Goal: Transaction & Acquisition: Purchase product/service

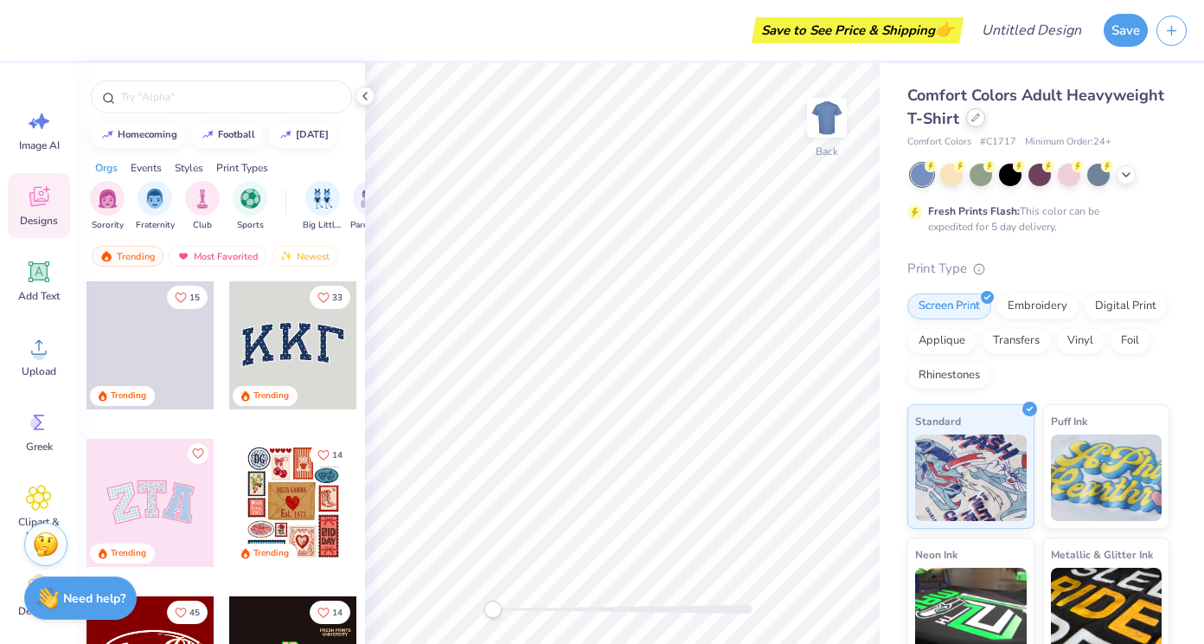
click at [985, 124] on div at bounding box center [975, 117] width 19 height 19
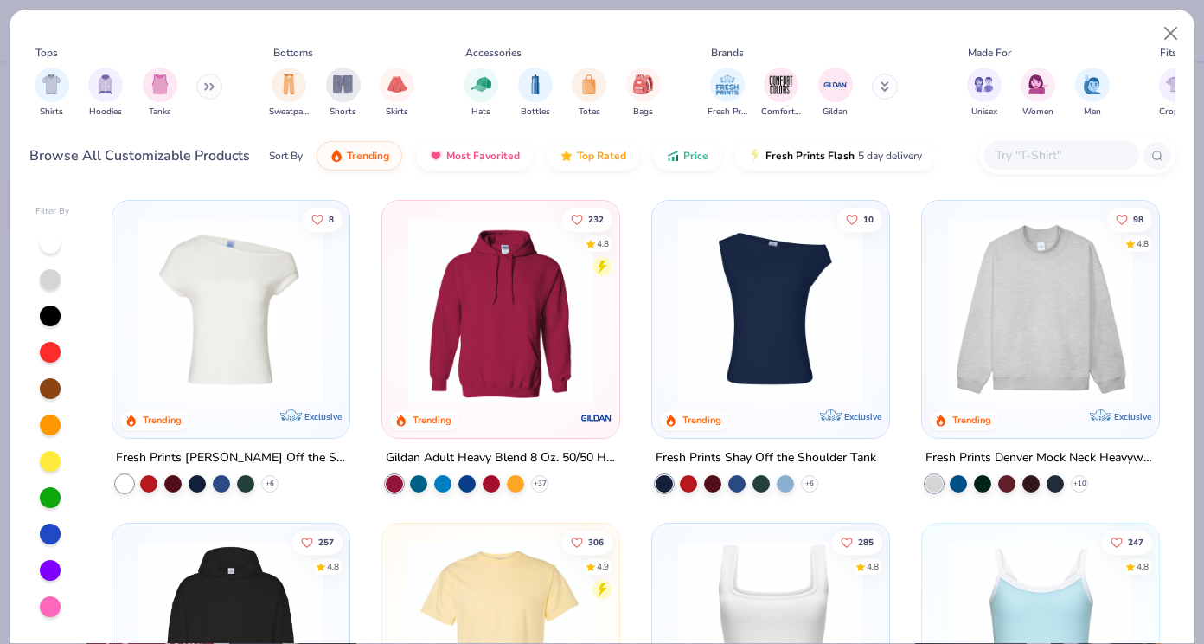
click at [208, 89] on icon at bounding box center [206, 87] width 3 height 6
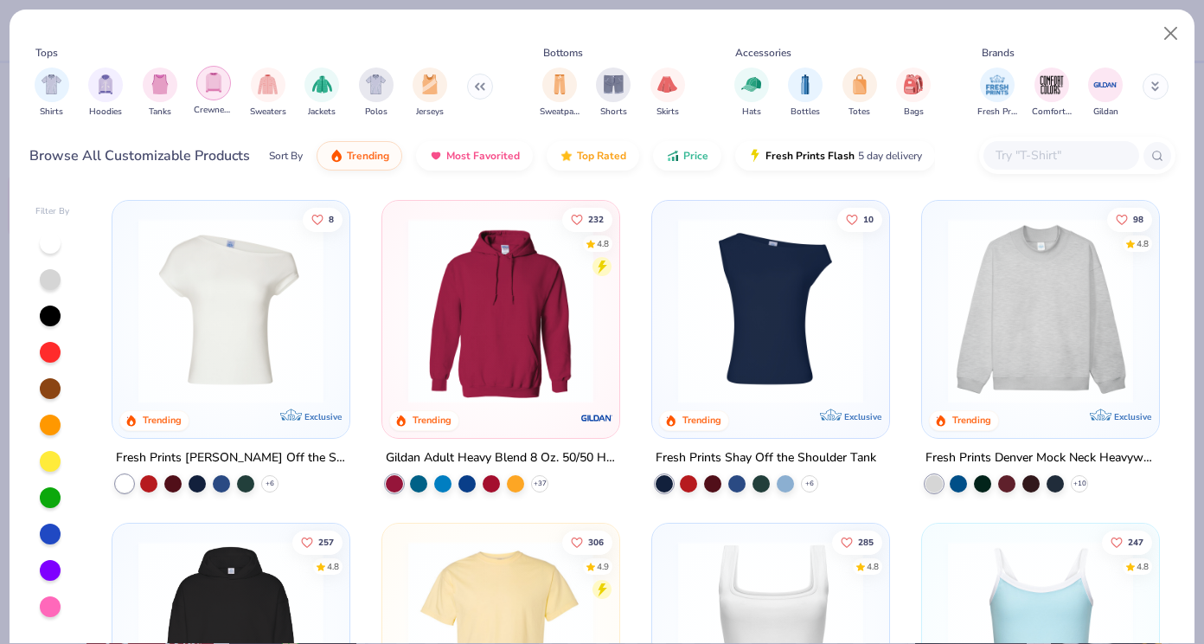
click at [215, 87] on img "filter for Crewnecks" at bounding box center [213, 83] width 19 height 20
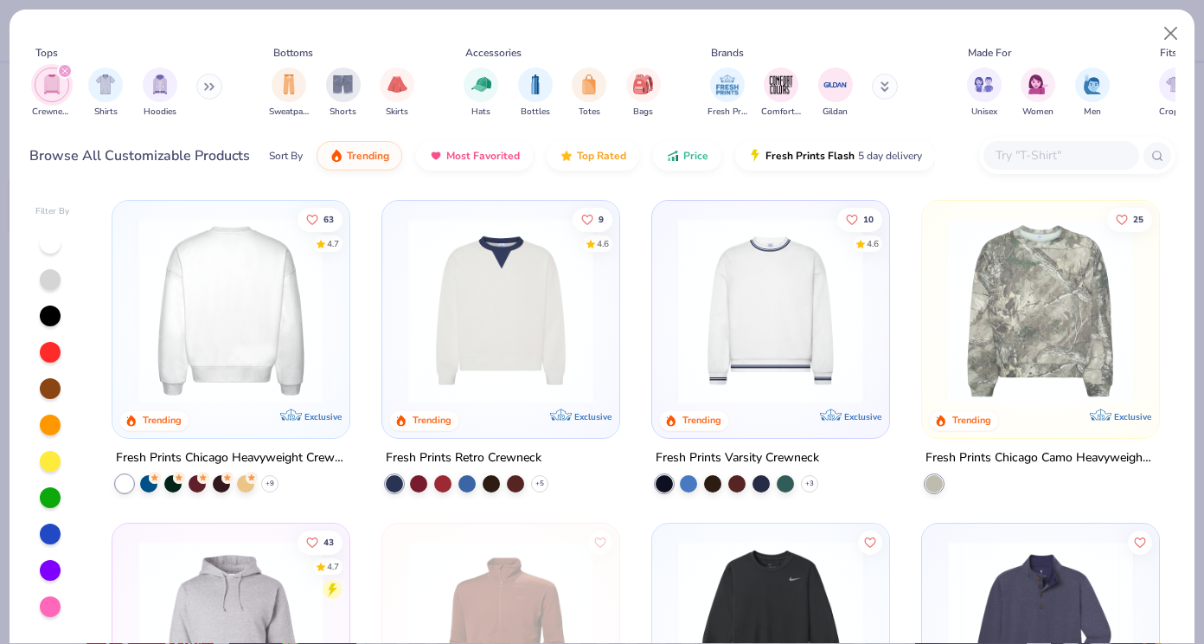
click at [131, 319] on img at bounding box center [29, 310] width 202 height 185
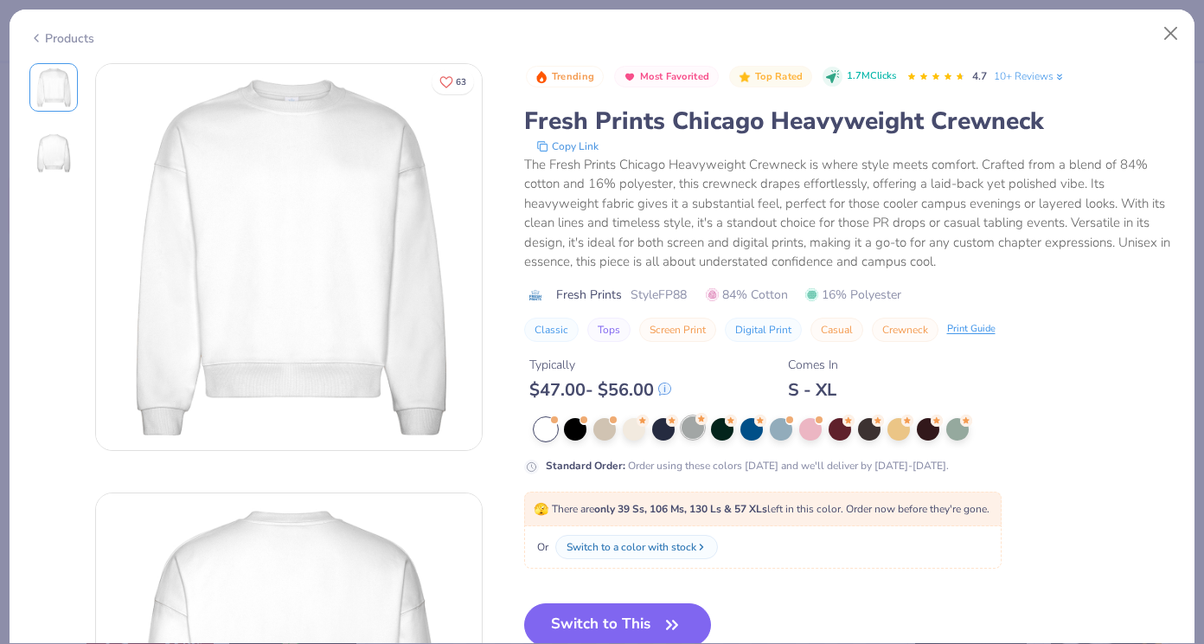
click at [690, 428] on div at bounding box center [693, 427] width 22 height 22
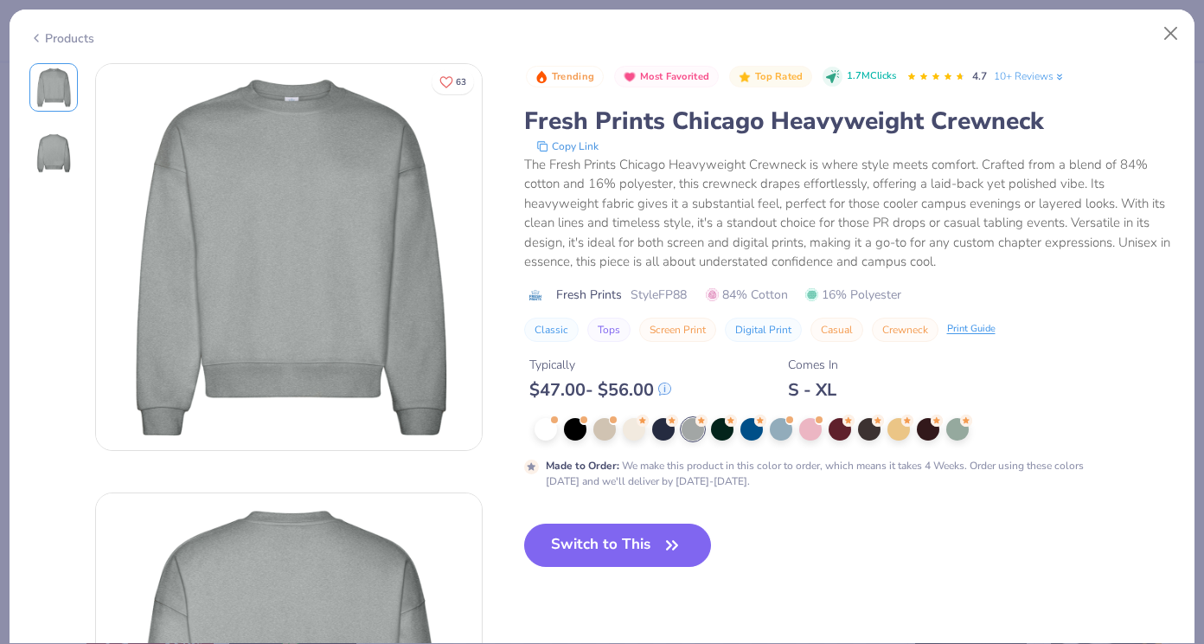
click at [640, 443] on div "Made to Order : We make this product in this color to order, which means it tak…" at bounding box center [849, 453] width 651 height 71
click at [637, 437] on div at bounding box center [634, 427] width 22 height 22
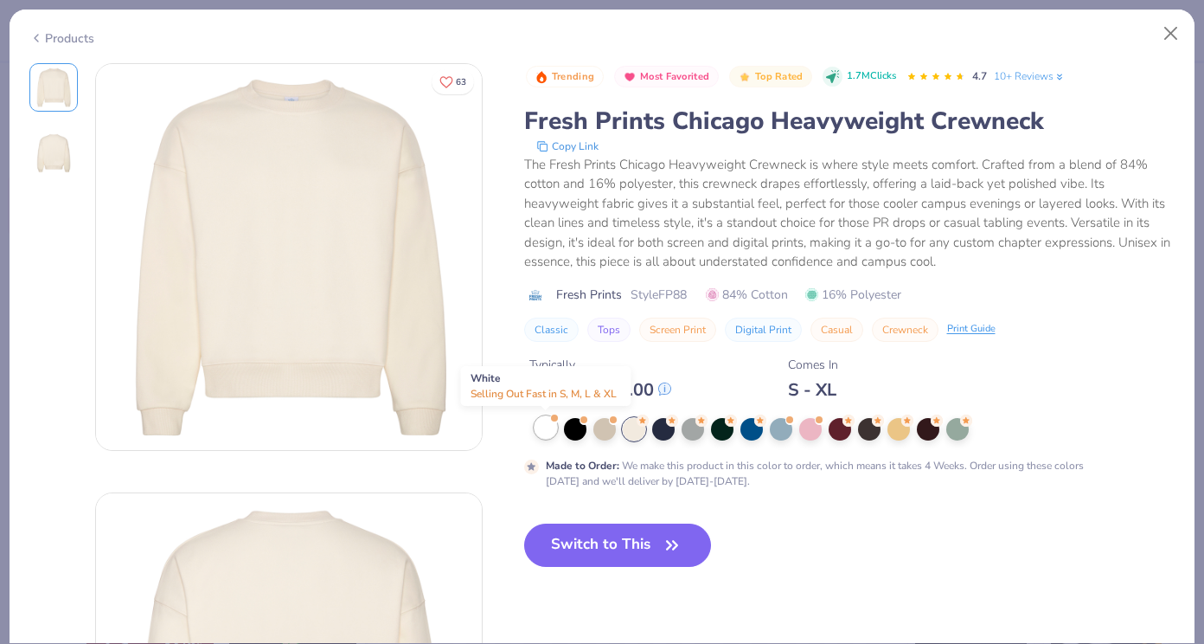
click at [552, 426] on div at bounding box center [546, 427] width 22 height 22
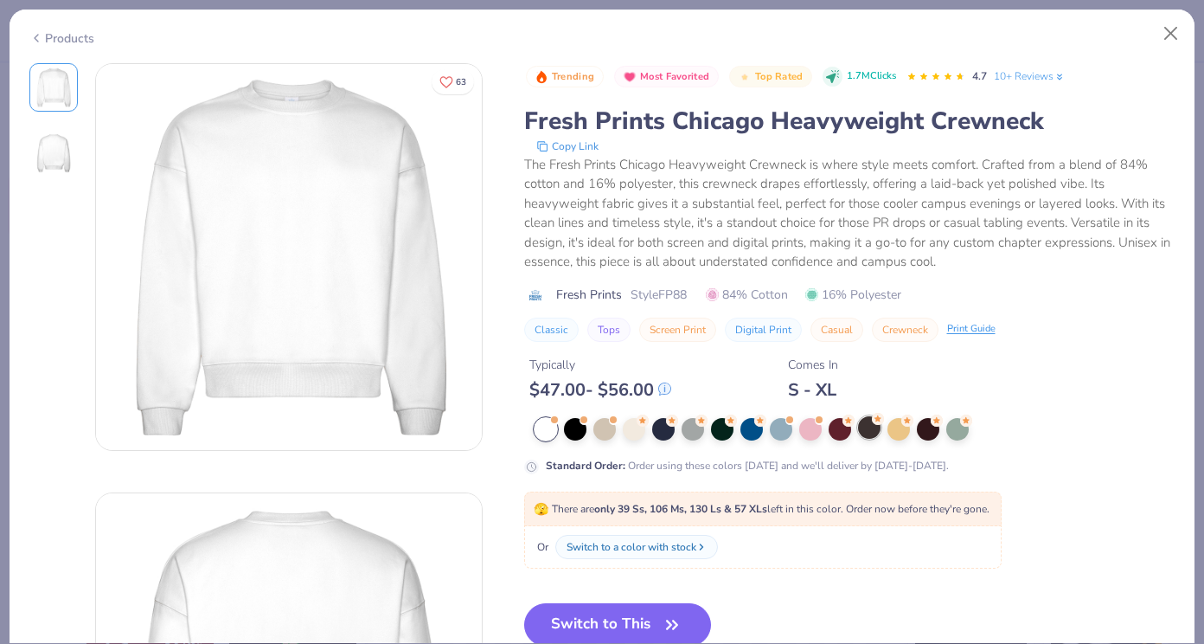
click at [863, 426] on div at bounding box center [869, 427] width 22 height 22
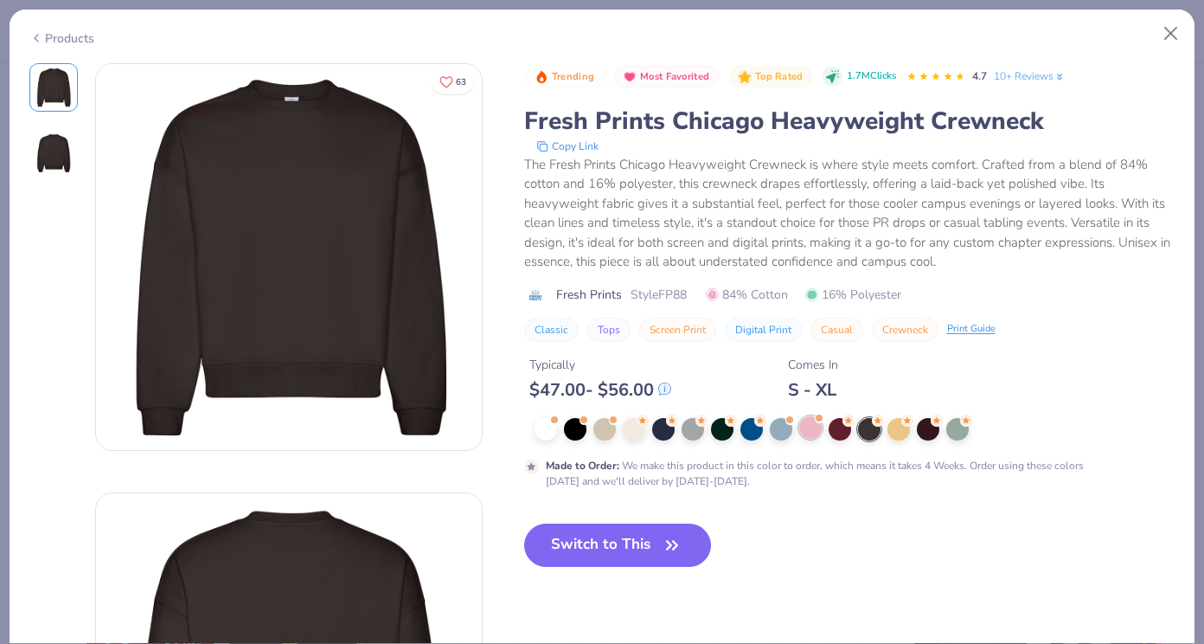
click at [812, 423] on div at bounding box center [810, 427] width 22 height 22
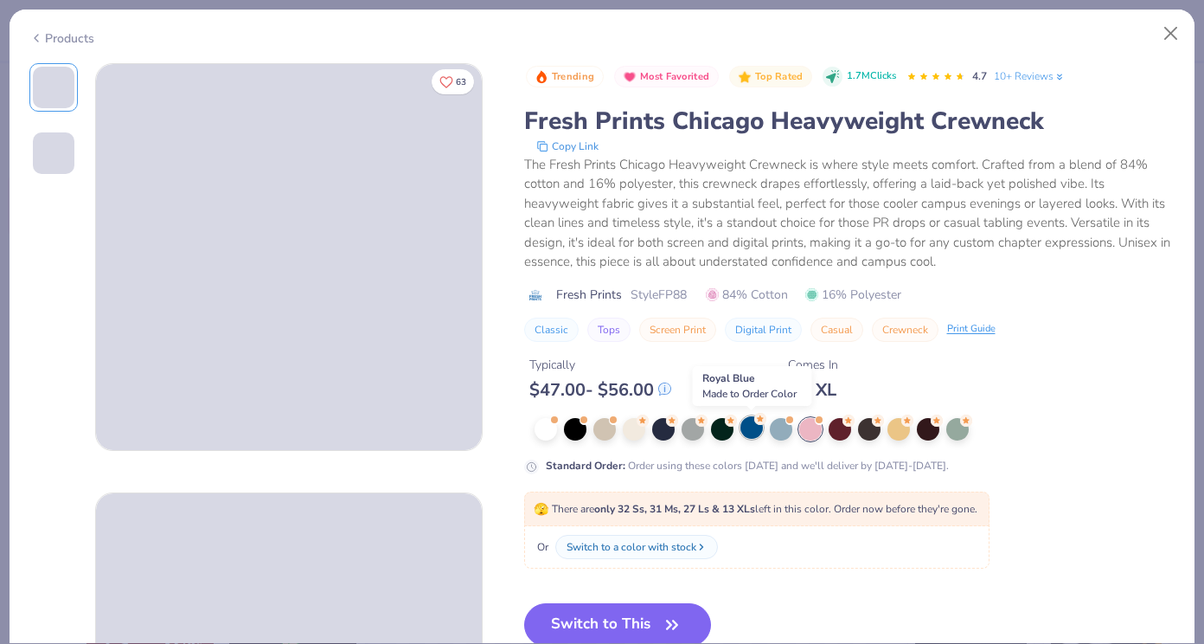
click at [756, 425] on div at bounding box center [751, 427] width 22 height 22
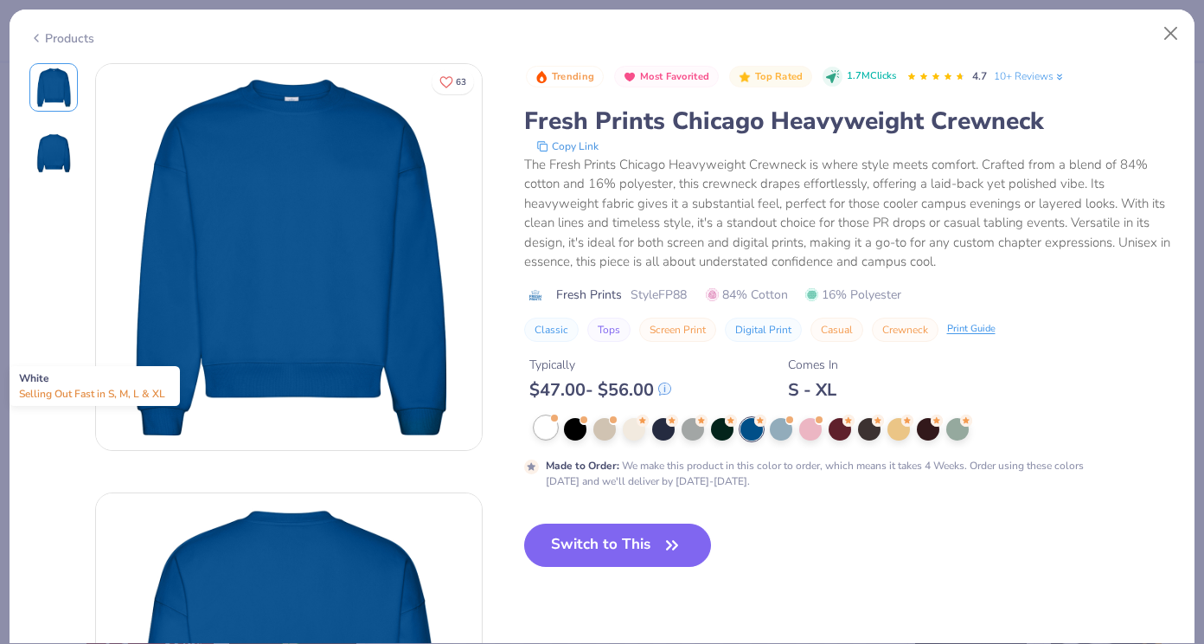
click at [542, 433] on div at bounding box center [546, 427] width 22 height 22
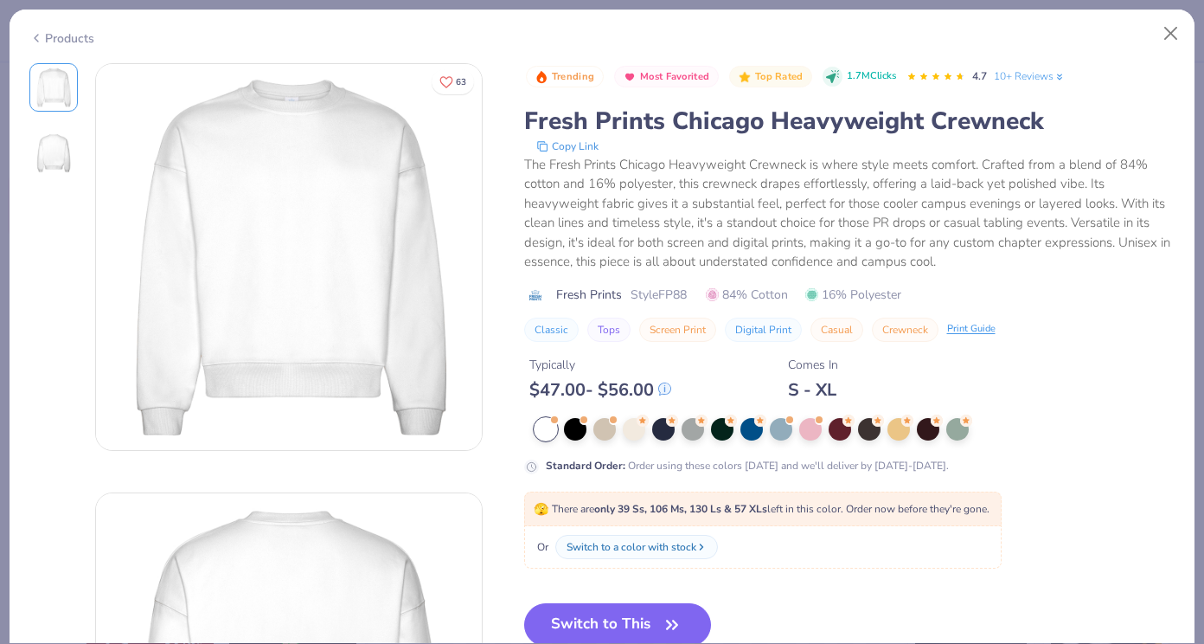
click at [653, 623] on button "Switch to This" at bounding box center [618, 624] width 188 height 43
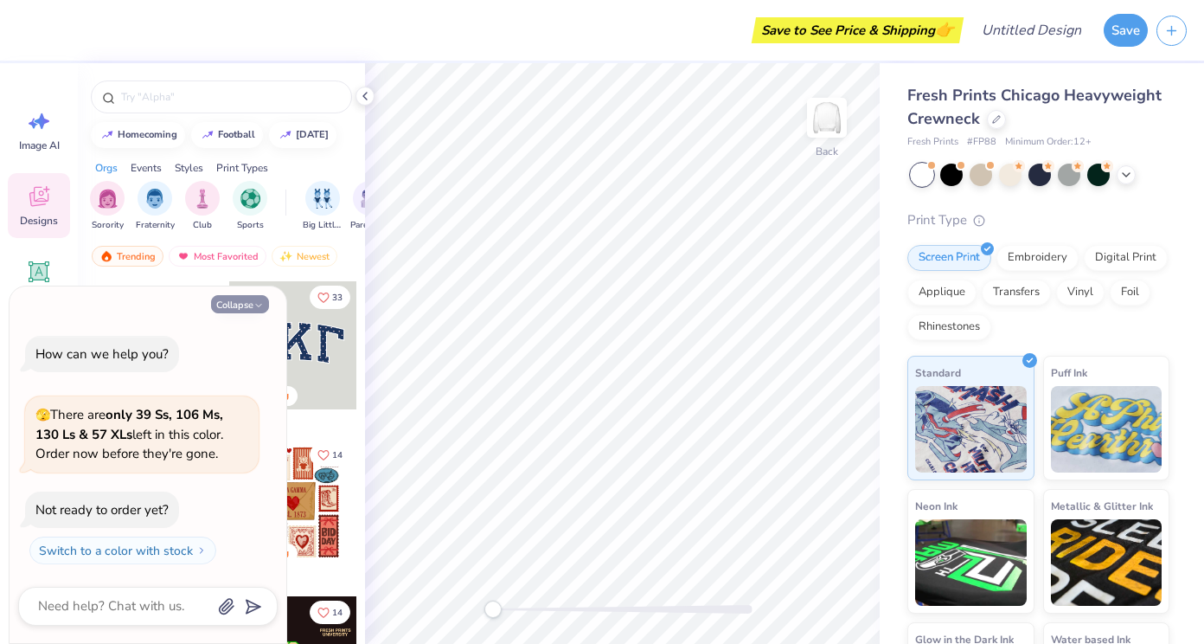
click at [256, 303] on icon "button" at bounding box center [258, 305] width 10 height 10
type textarea "x"
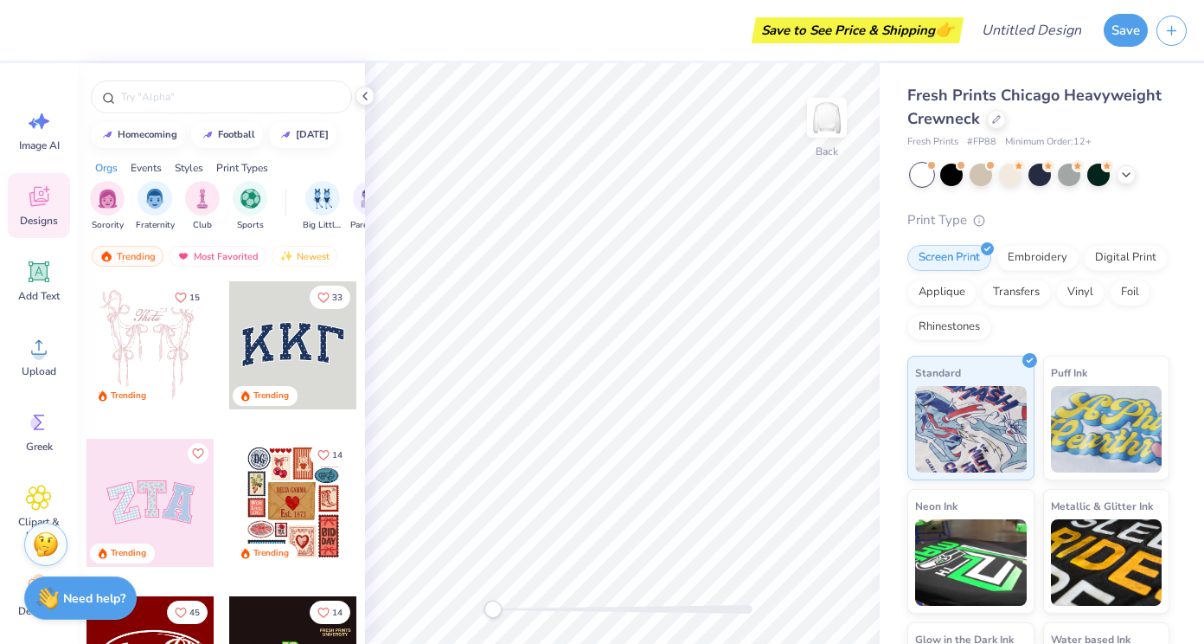
click at [306, 356] on div at bounding box center [293, 345] width 128 height 128
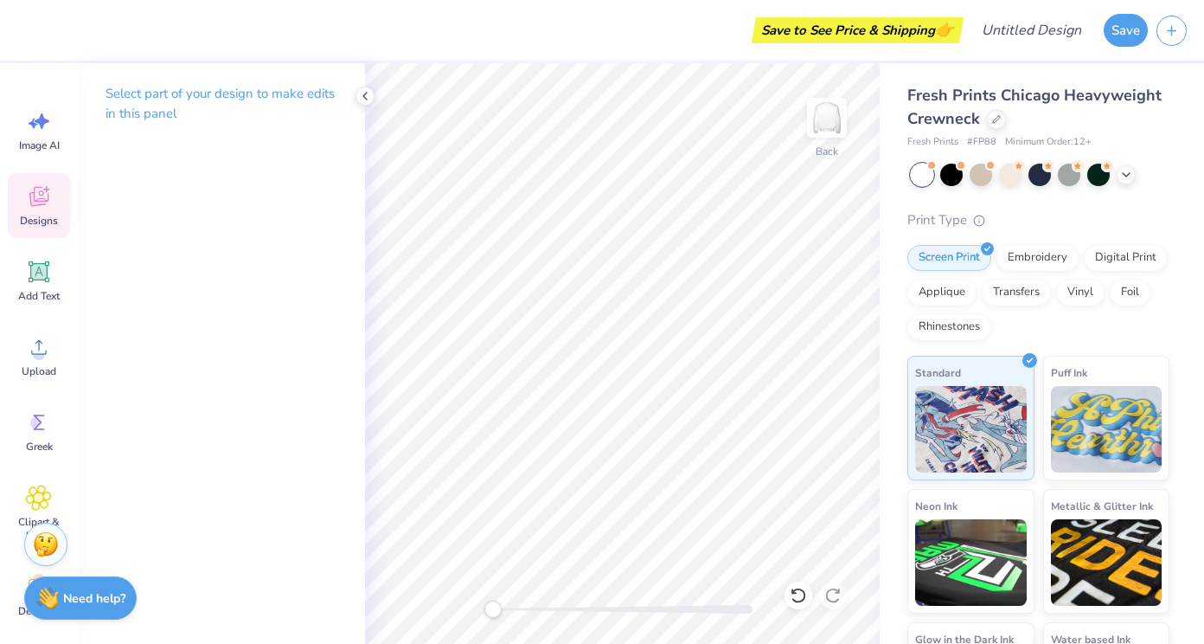
click at [43, 203] on icon at bounding box center [38, 199] width 16 height 14
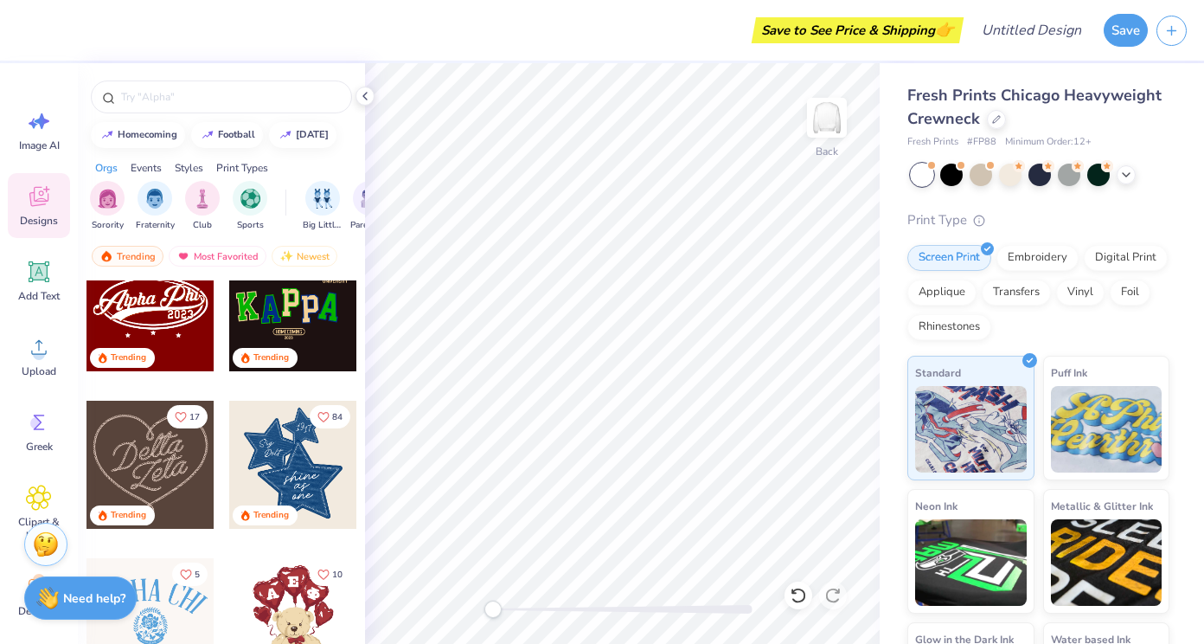
scroll to position [580, 0]
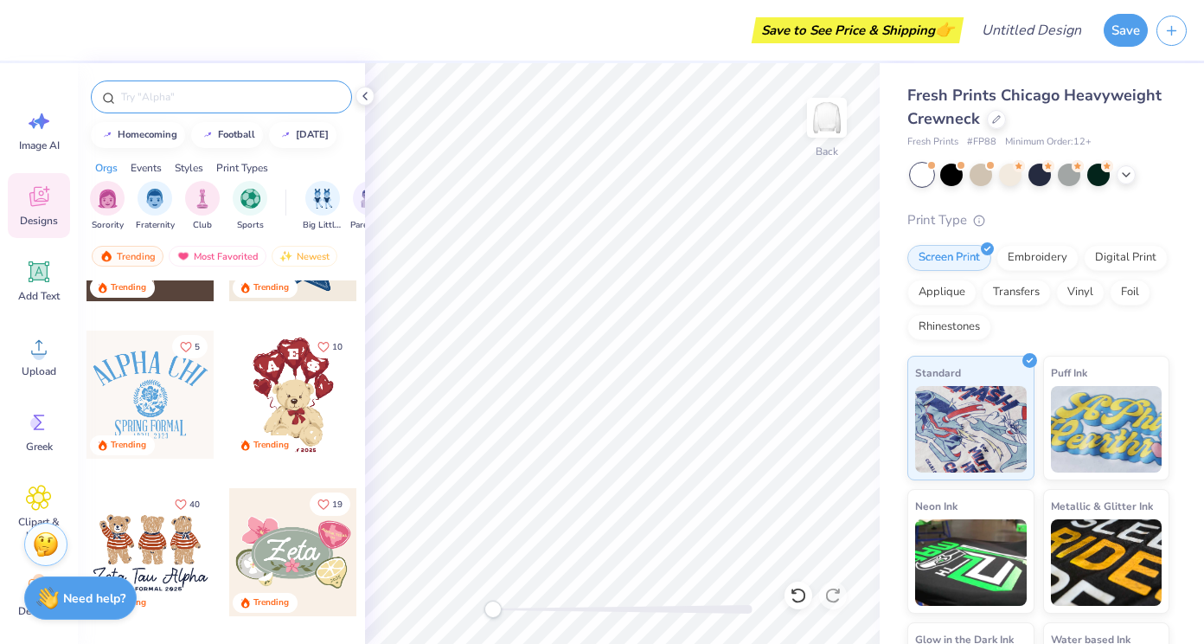
click at [187, 99] on input "text" at bounding box center [229, 96] width 221 height 17
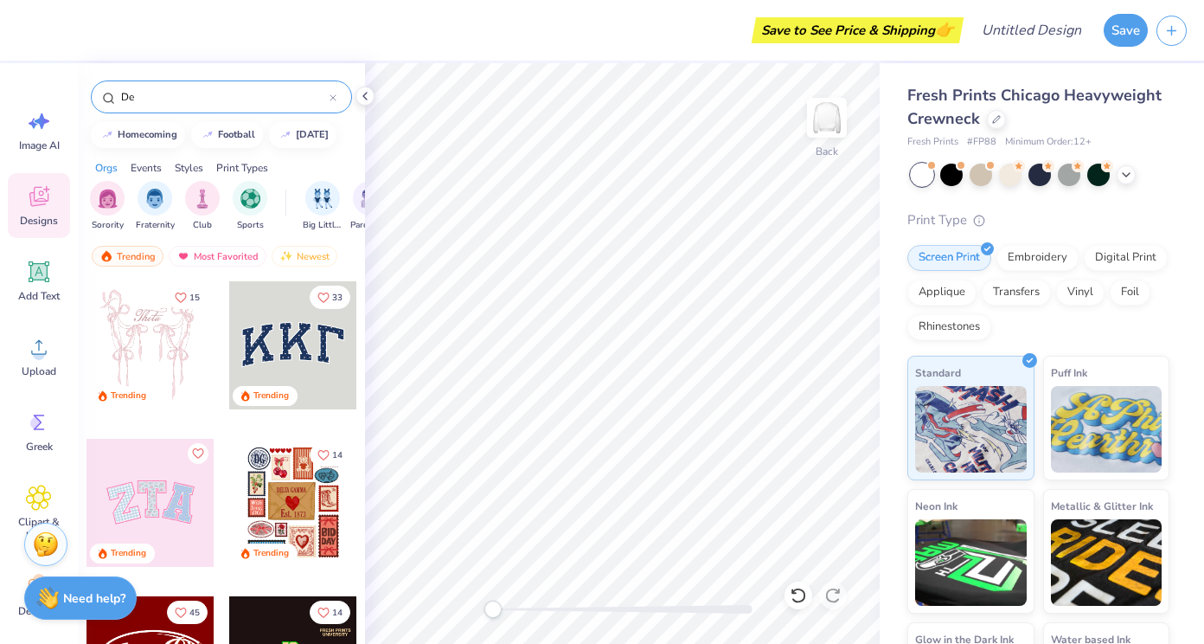
type input "D"
type input "Tri Delta"
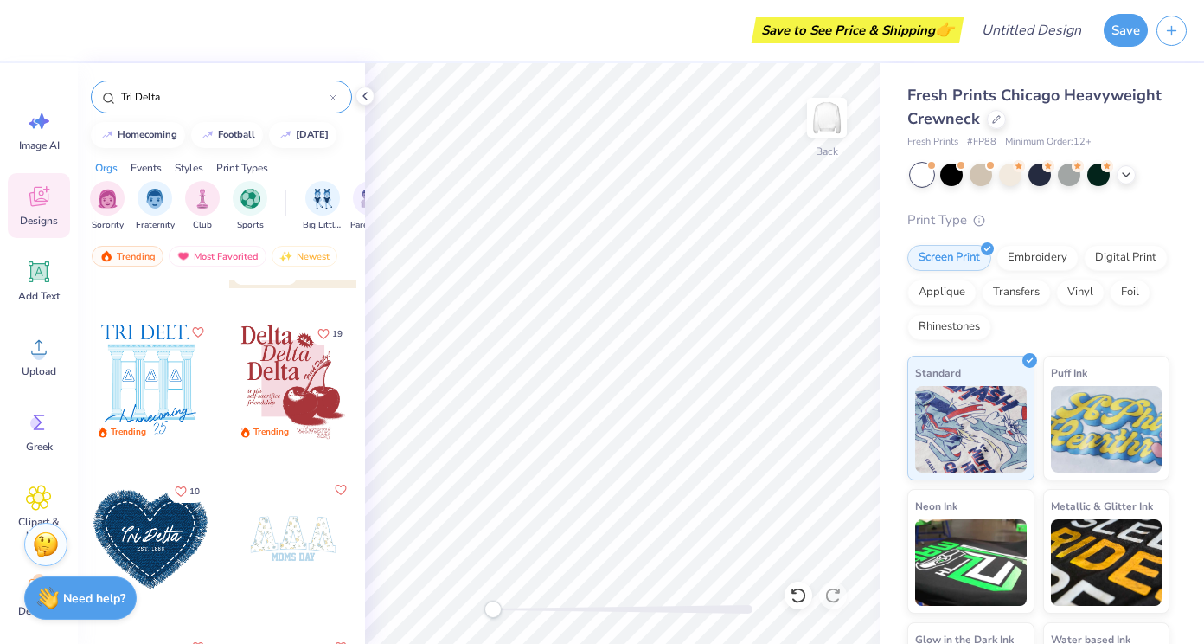
scroll to position [138, 0]
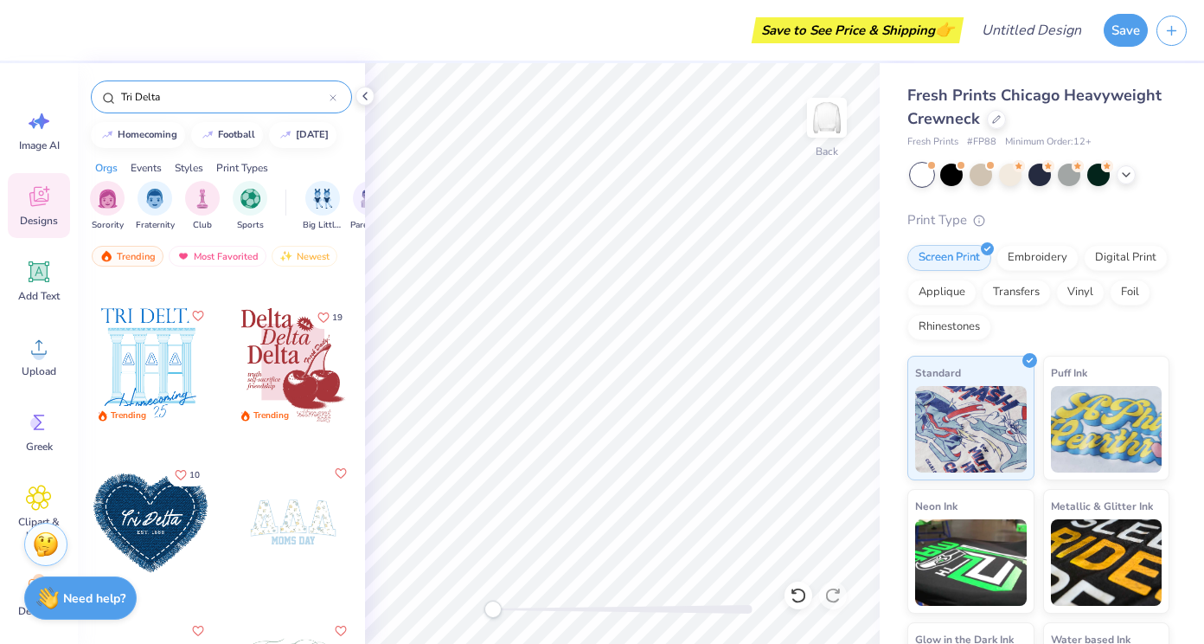
click at [144, 351] on div at bounding box center [150, 365] width 128 height 128
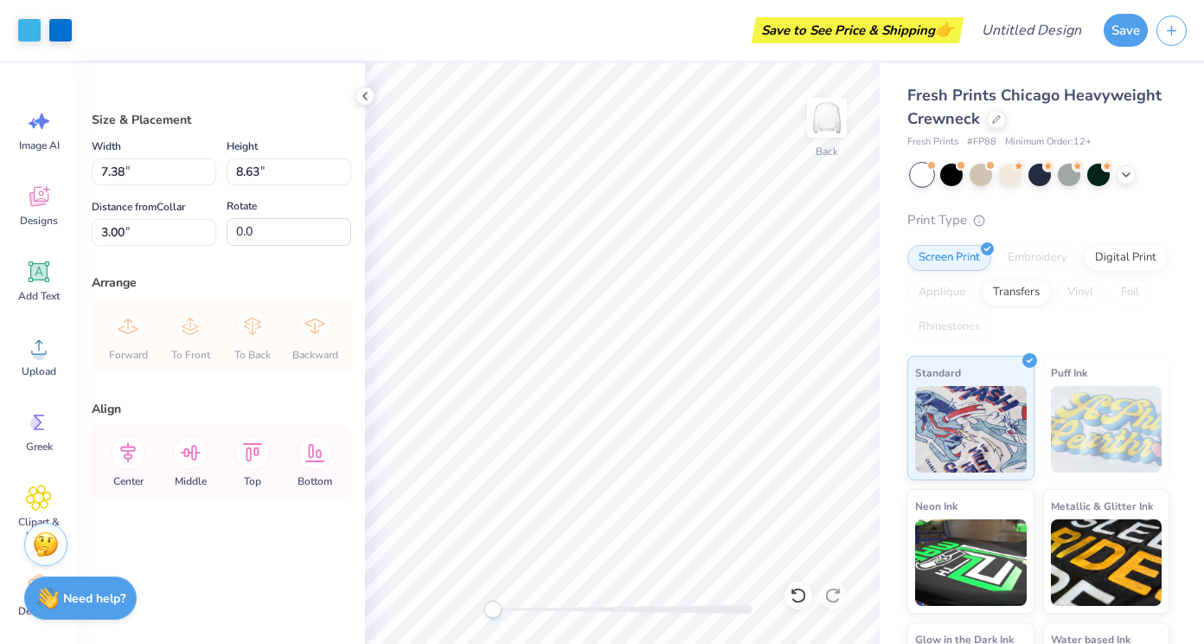
type input "11.26"
type input "13.16"
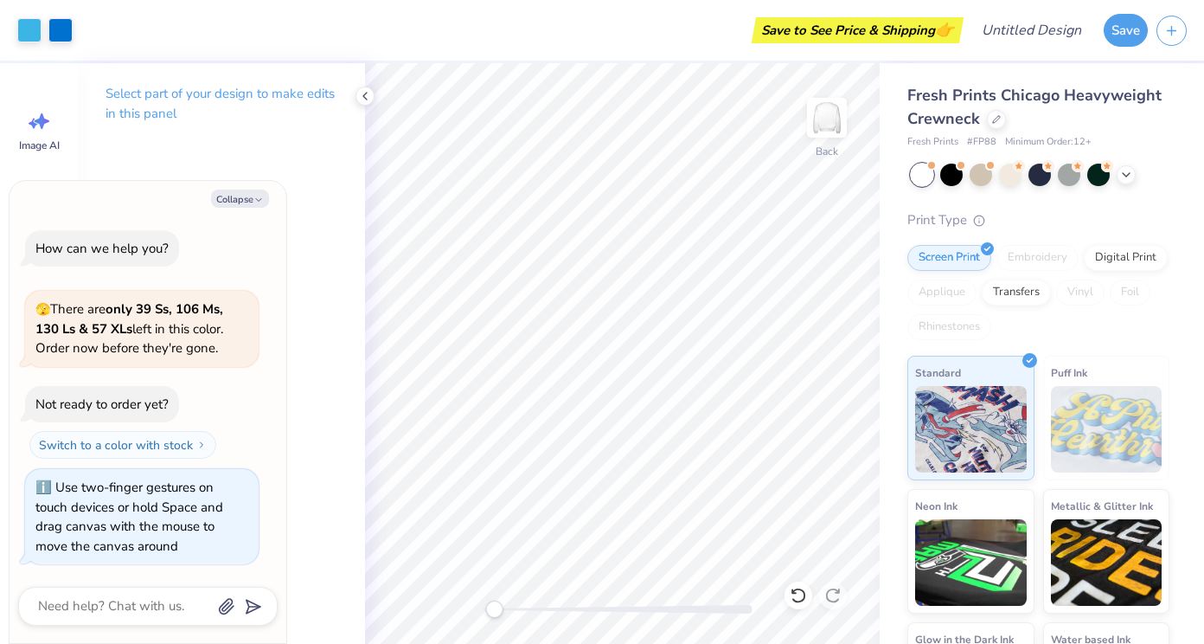
type textarea "x"
drag, startPoint x: 494, startPoint y: 612, endPoint x: 339, endPoint y: 578, distance: 158.5
click at [339, 578] on div "Art colors Save to See Price & Shipping 👉 Design Title Save Image AI Designs Ad…" at bounding box center [602, 322] width 1204 height 644
click at [1086, 443] on img at bounding box center [1107, 429] width 112 height 86
click at [1074, 419] on img at bounding box center [1107, 429] width 112 height 86
